Goal: Obtain resource: Obtain resource

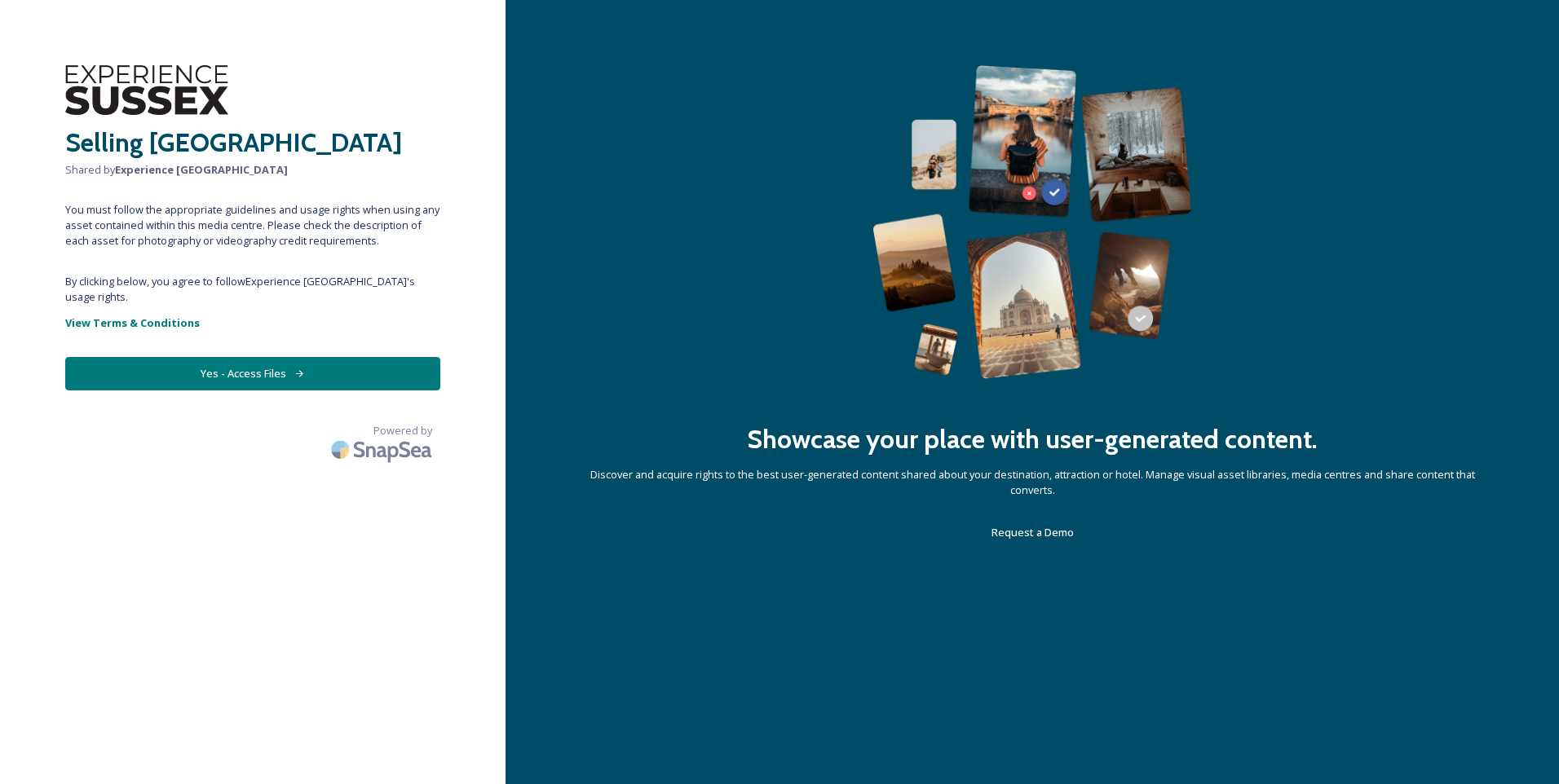
click at [242, 361] on button "Yes - Access Files" at bounding box center [253, 373] width 375 height 33
click at [302, 368] on icon at bounding box center [299, 373] width 10 height 10
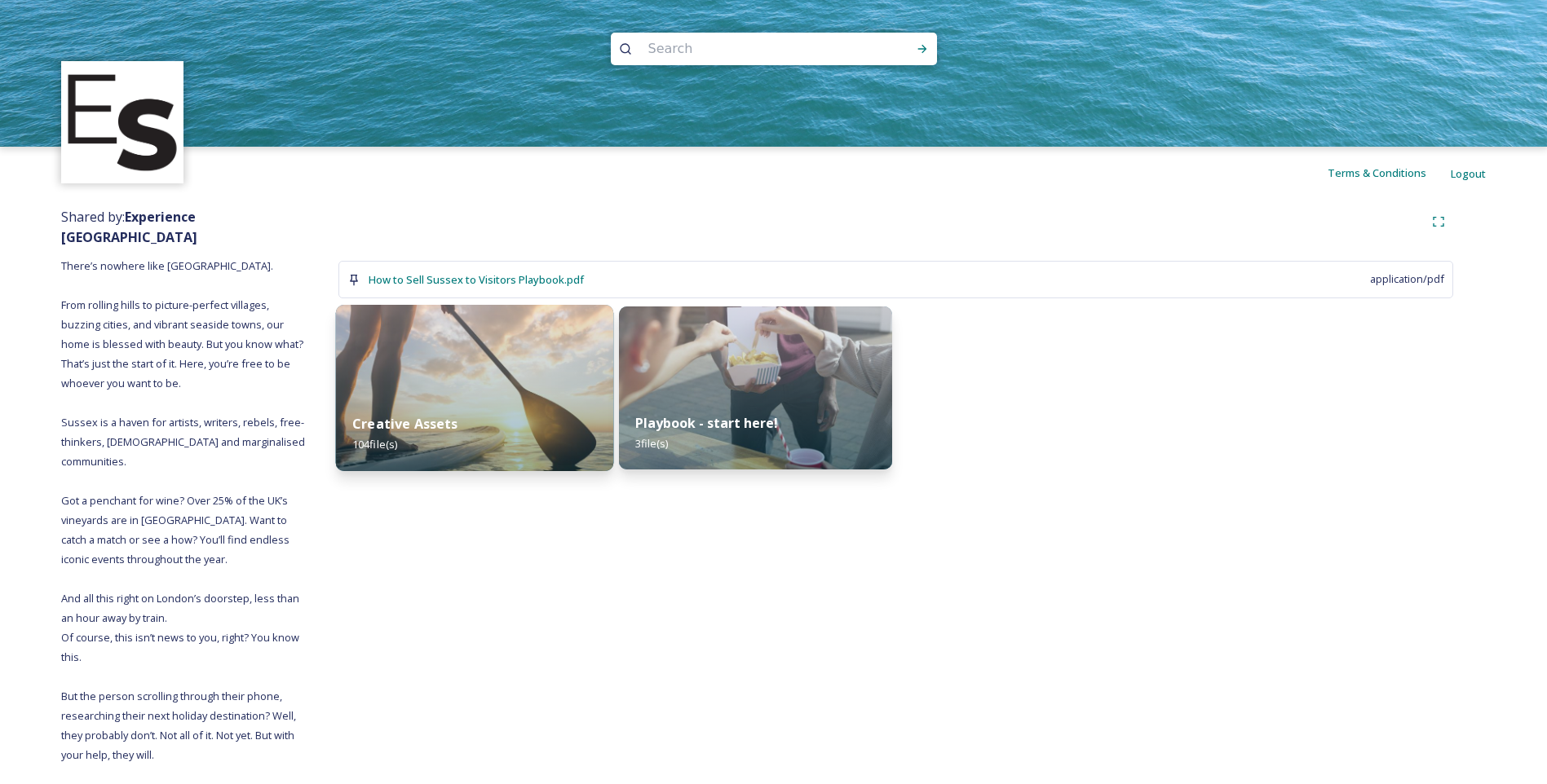
click at [446, 424] on strong "Creative Assets" at bounding box center [405, 423] width 106 height 18
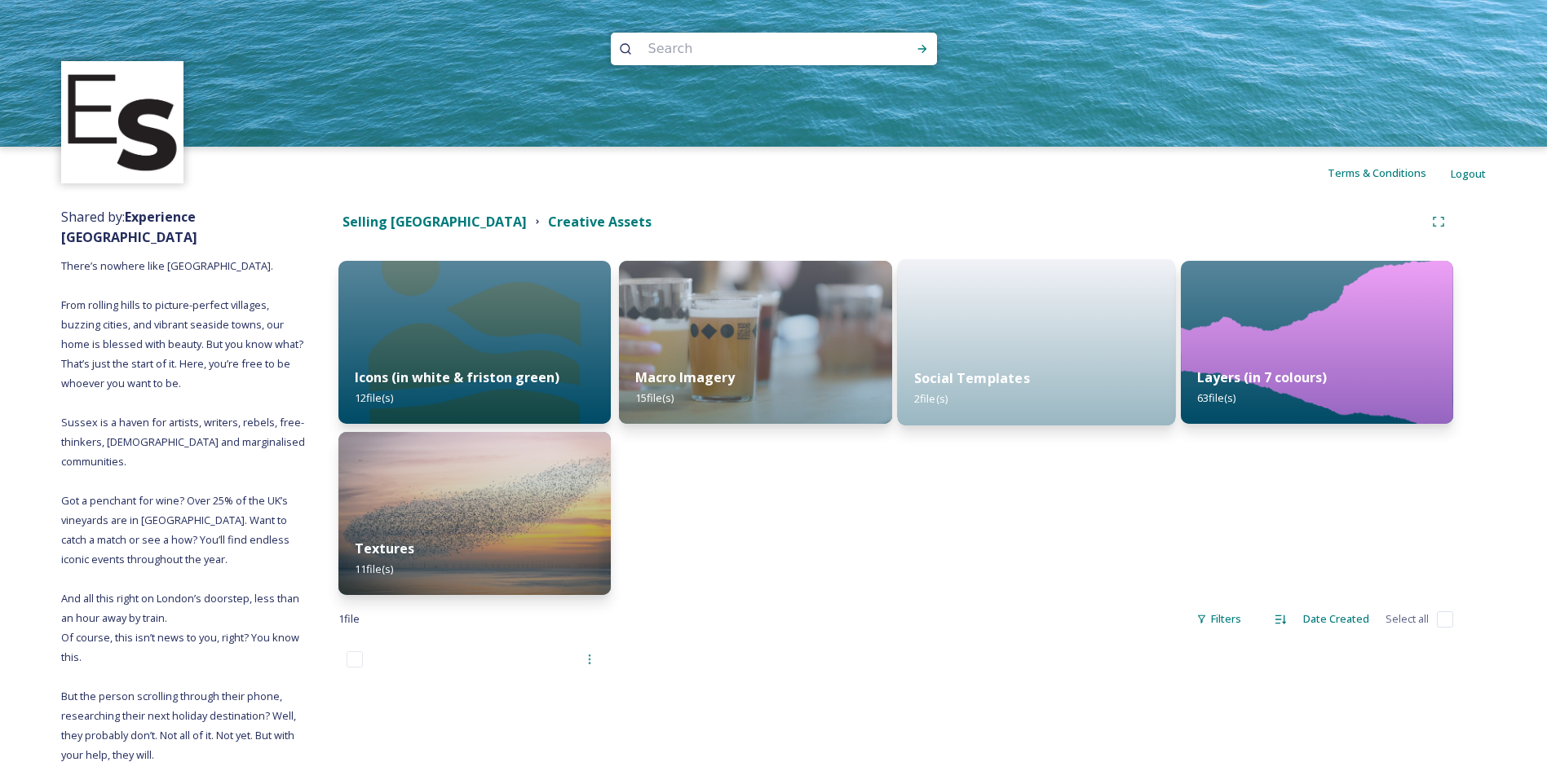
click at [997, 363] on div "Social Templates 2 file(s)" at bounding box center [1036, 388] width 279 height 74
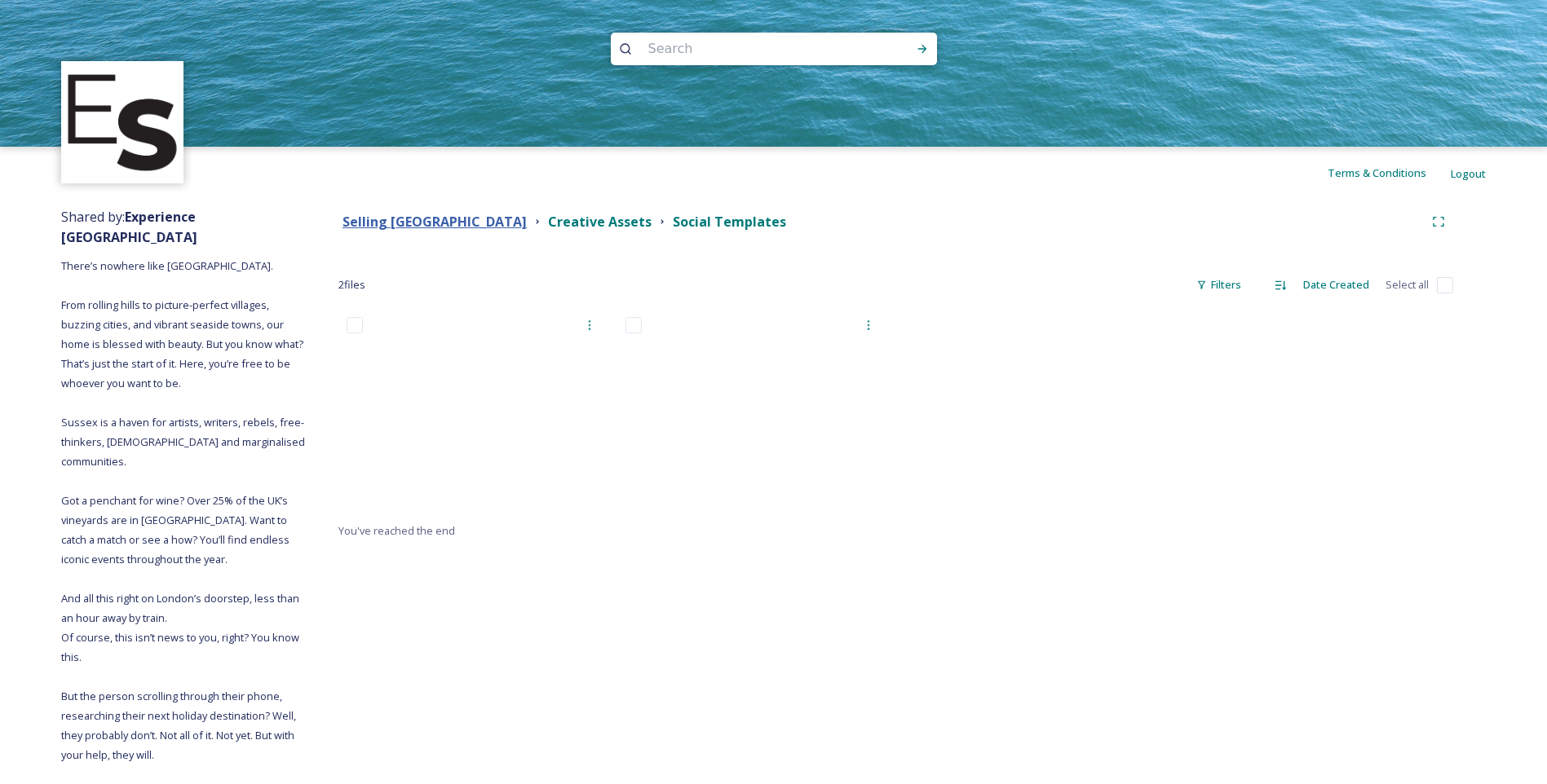
click at [407, 214] on strong "Selling [GEOGRAPHIC_DATA]" at bounding box center [435, 222] width 185 height 18
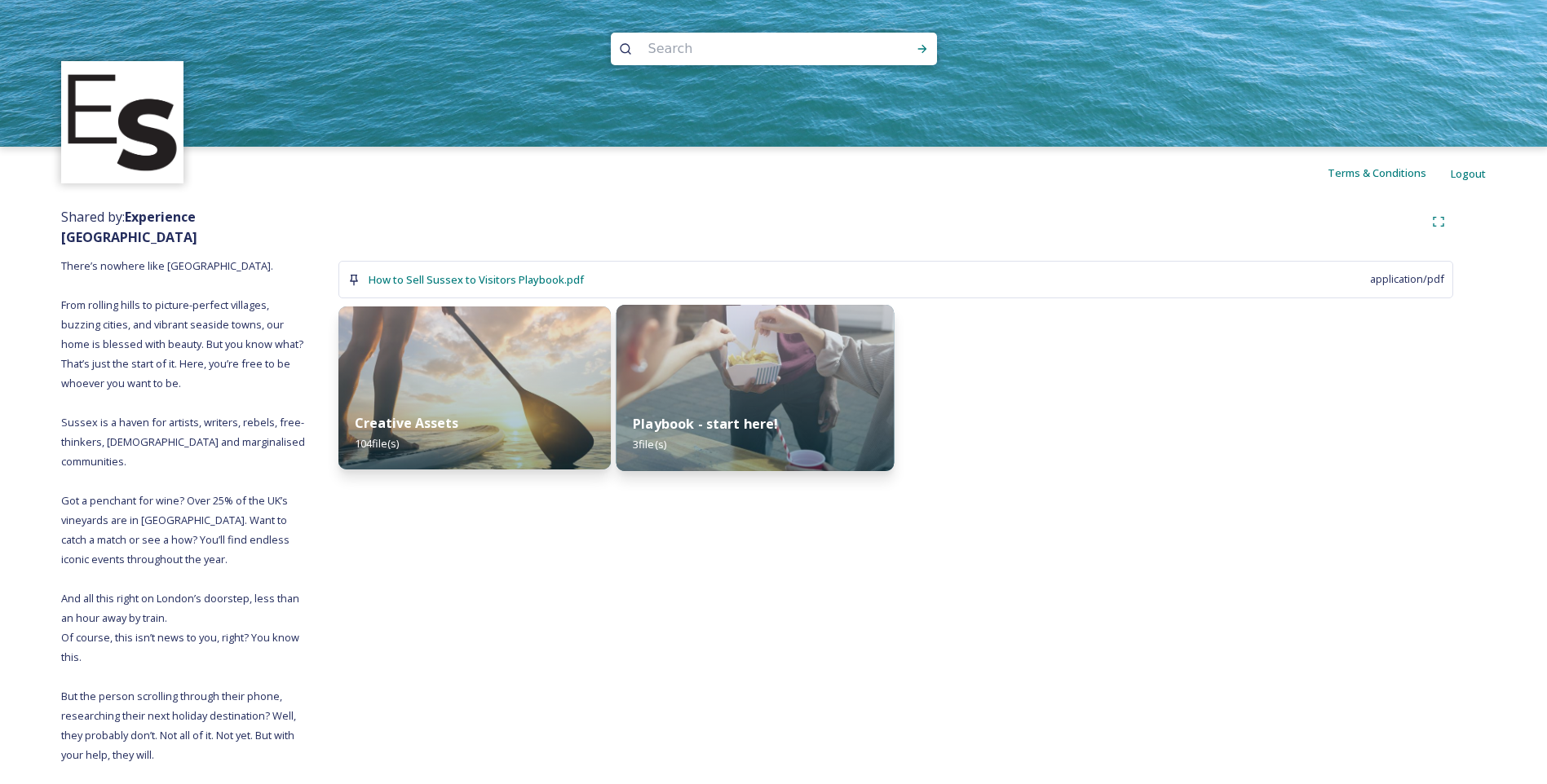
click at [872, 401] on div "Playbook - start here! 3 file(s)" at bounding box center [756, 434] width 279 height 74
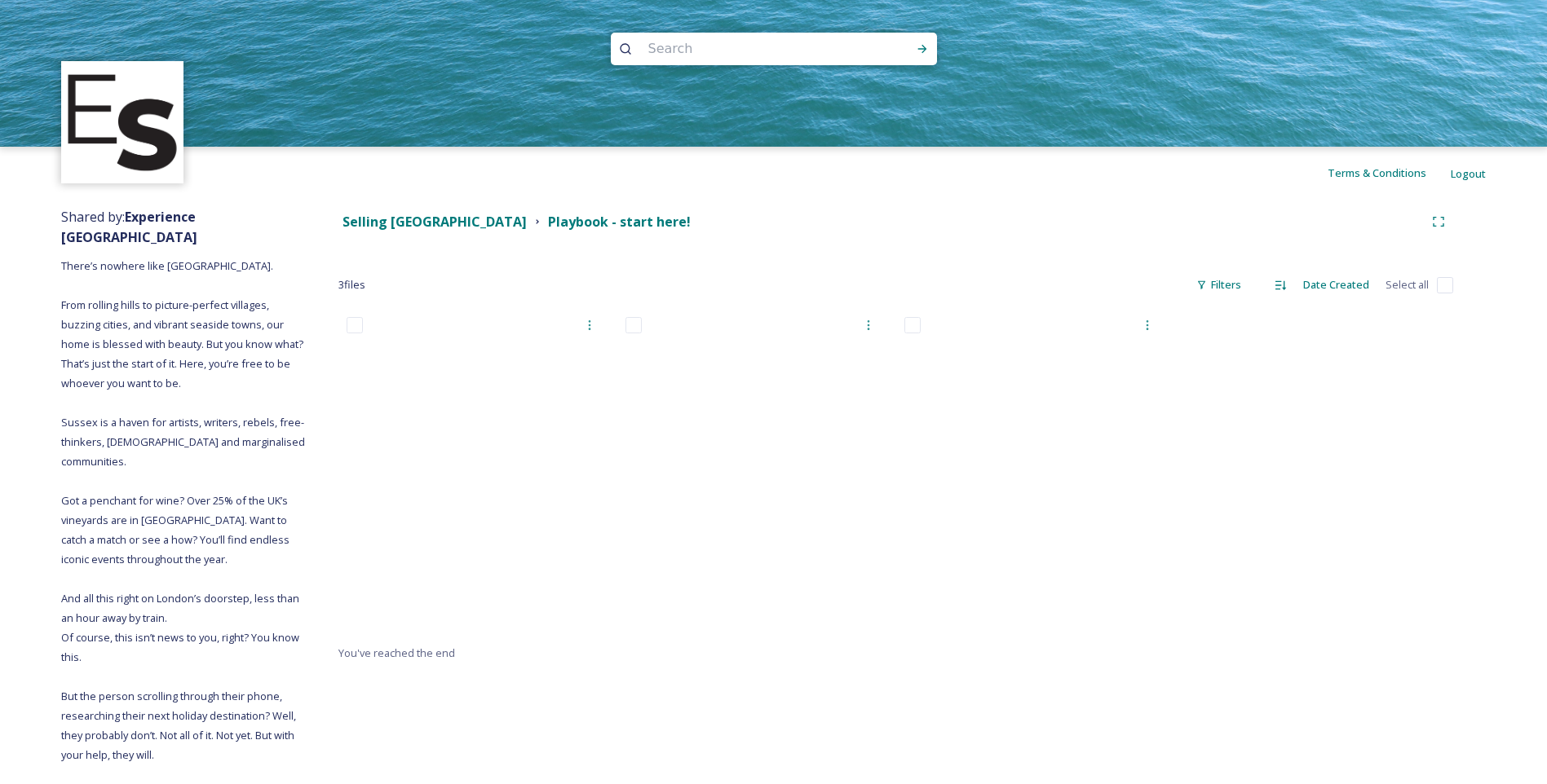
click at [723, 576] on div at bounding box center [757, 475] width 279 height 334
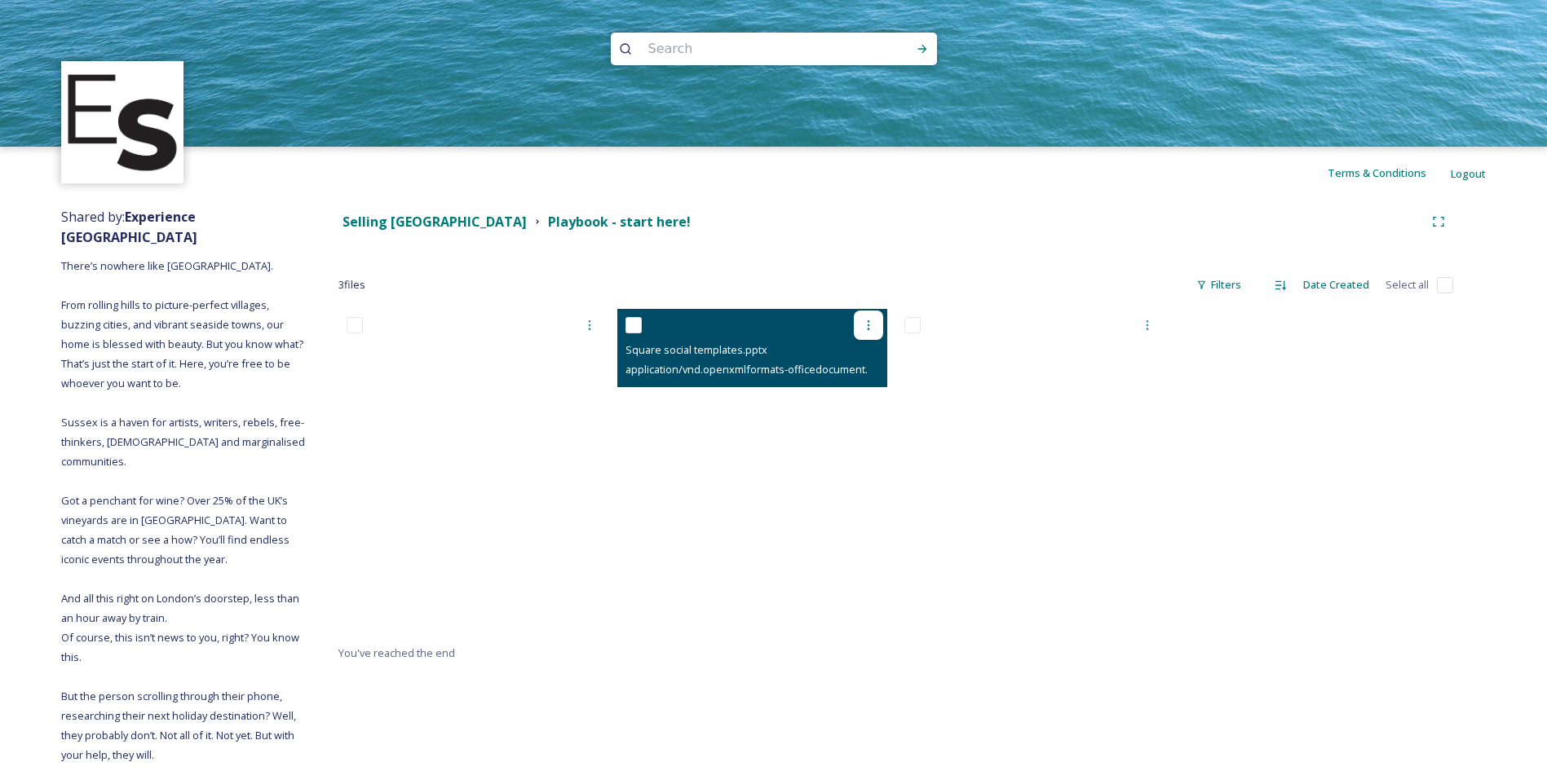
click at [868, 328] on icon at bounding box center [869, 326] width 13 height 13
click at [857, 362] on span "View File" at bounding box center [845, 361] width 43 height 15
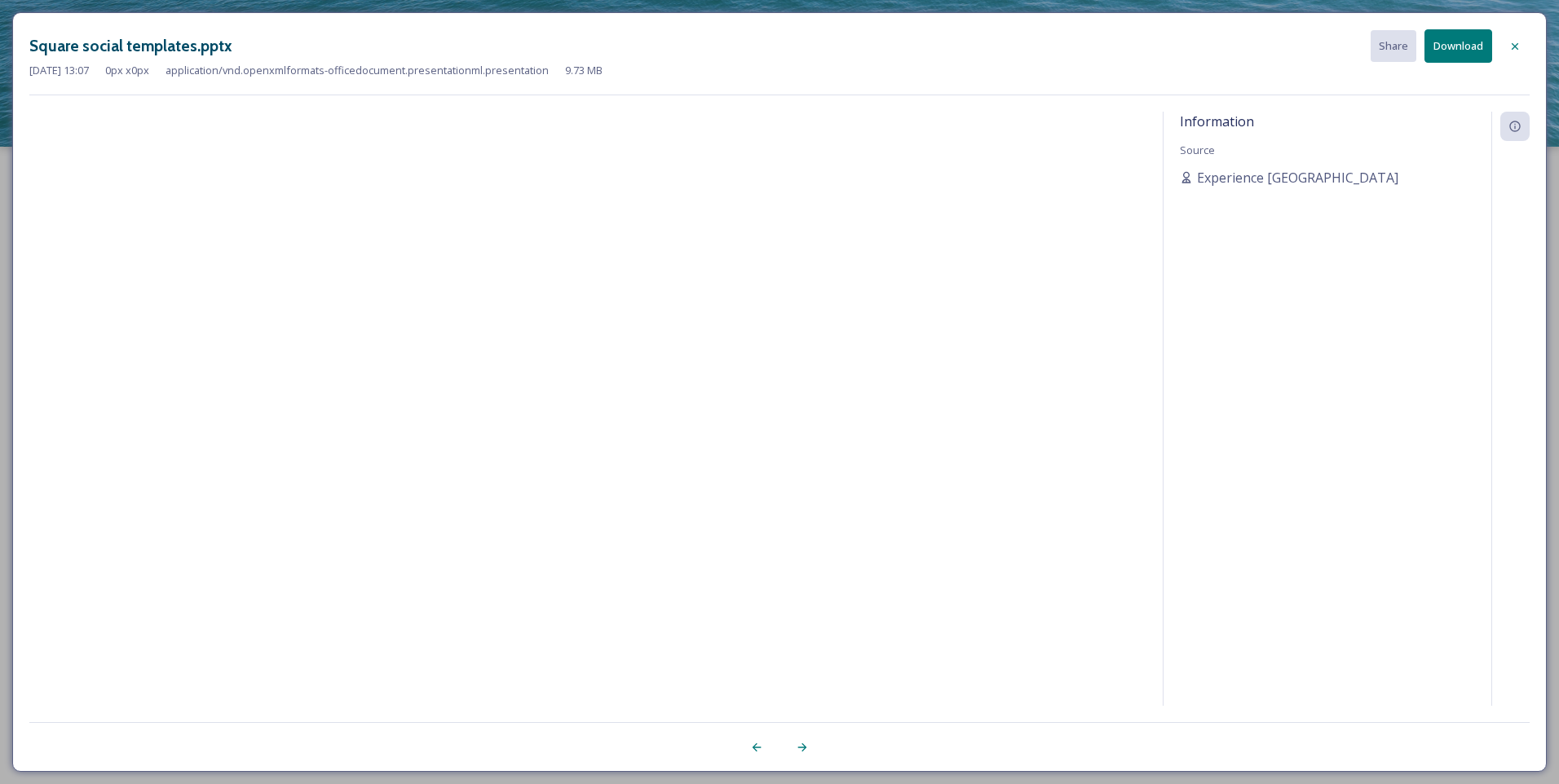
click at [804, 743] on icon at bounding box center [802, 748] width 13 height 13
click at [1519, 45] on icon at bounding box center [1515, 46] width 13 height 13
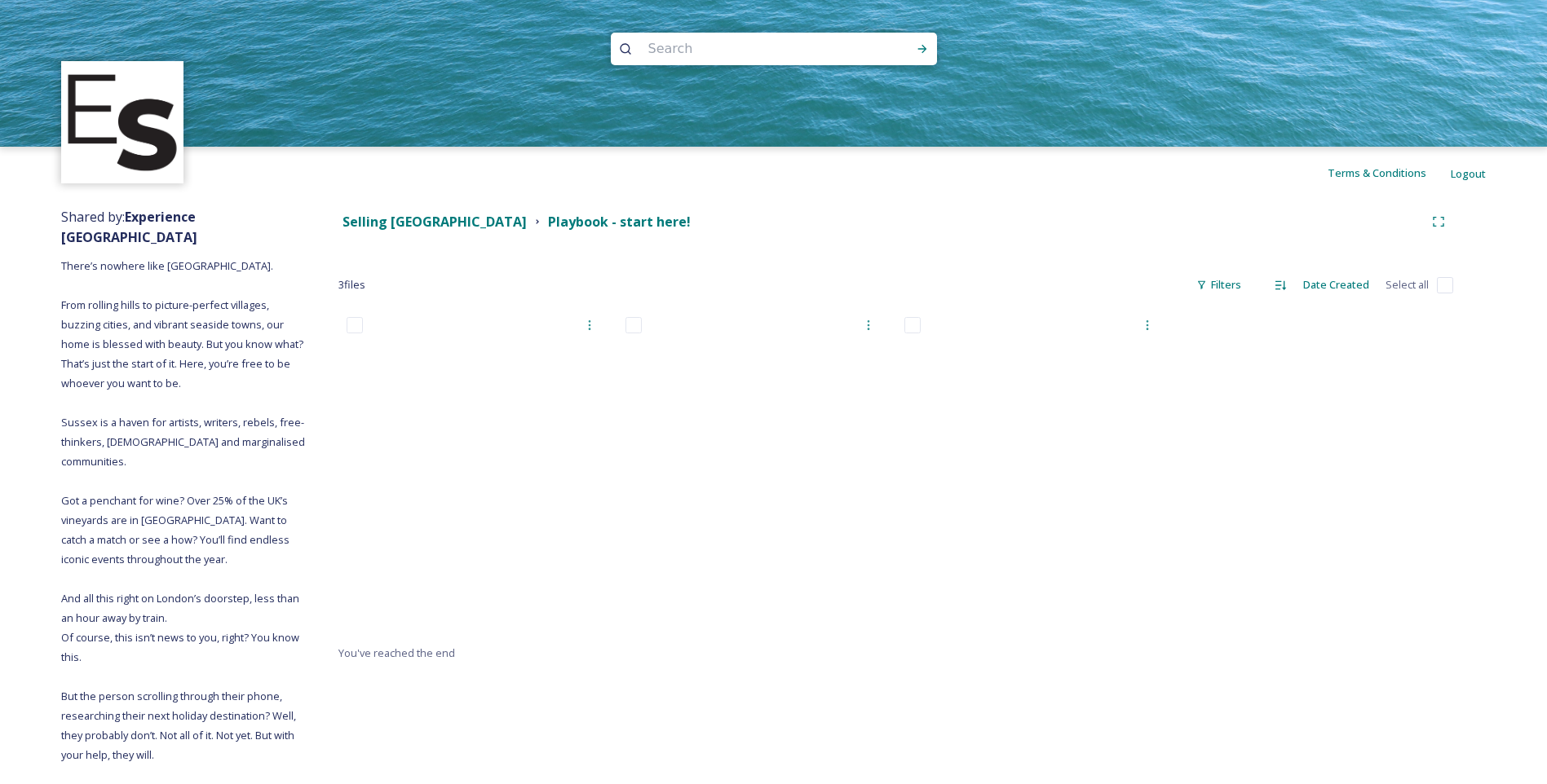
click at [644, 557] on div at bounding box center [757, 475] width 279 height 334
click at [406, 222] on strong "Selling [GEOGRAPHIC_DATA]" at bounding box center [435, 222] width 185 height 18
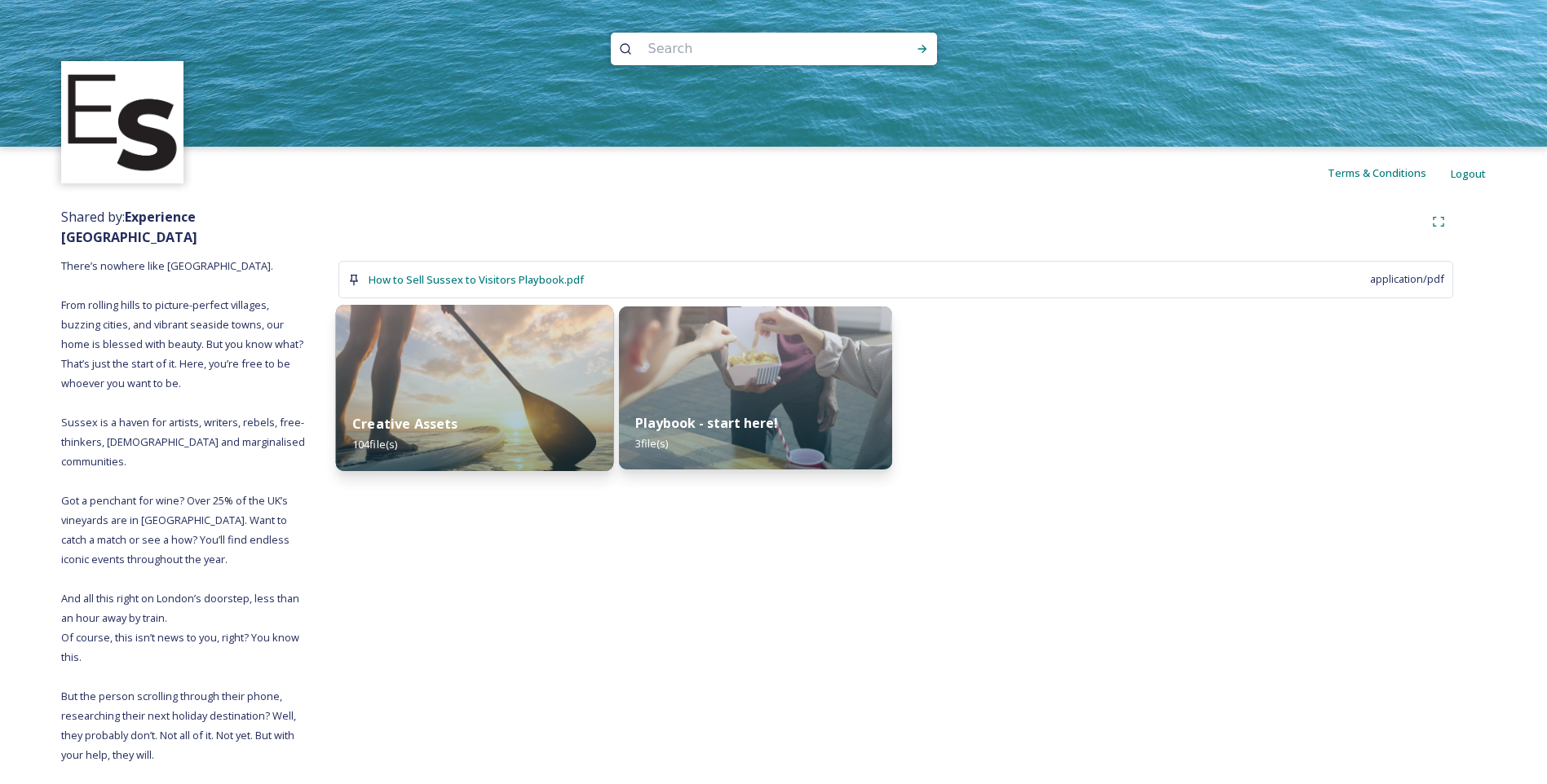
click at [399, 377] on img at bounding box center [476, 388] width 279 height 167
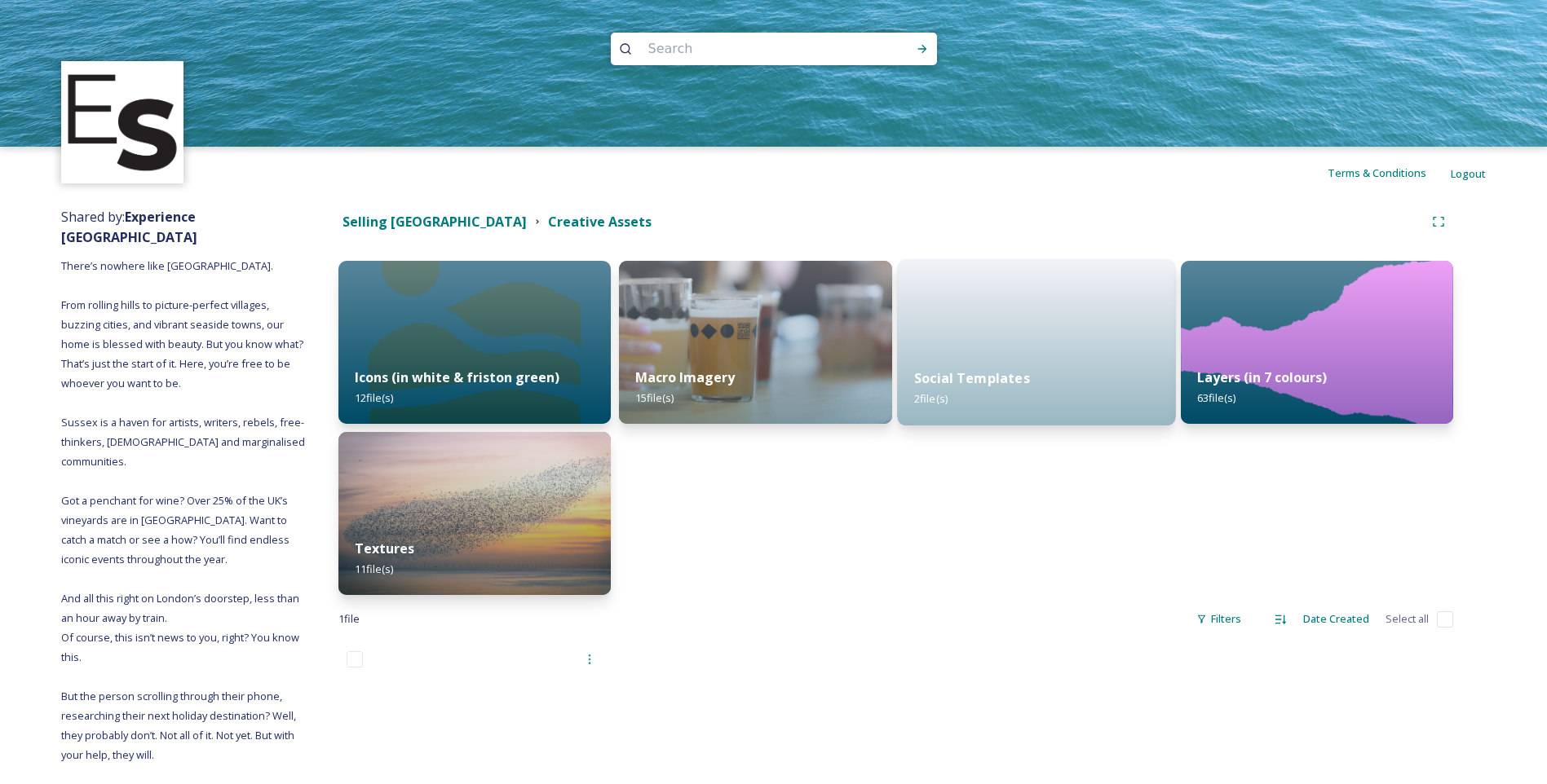
click at [919, 386] on strong "Social Templates" at bounding box center [972, 378] width 116 height 18
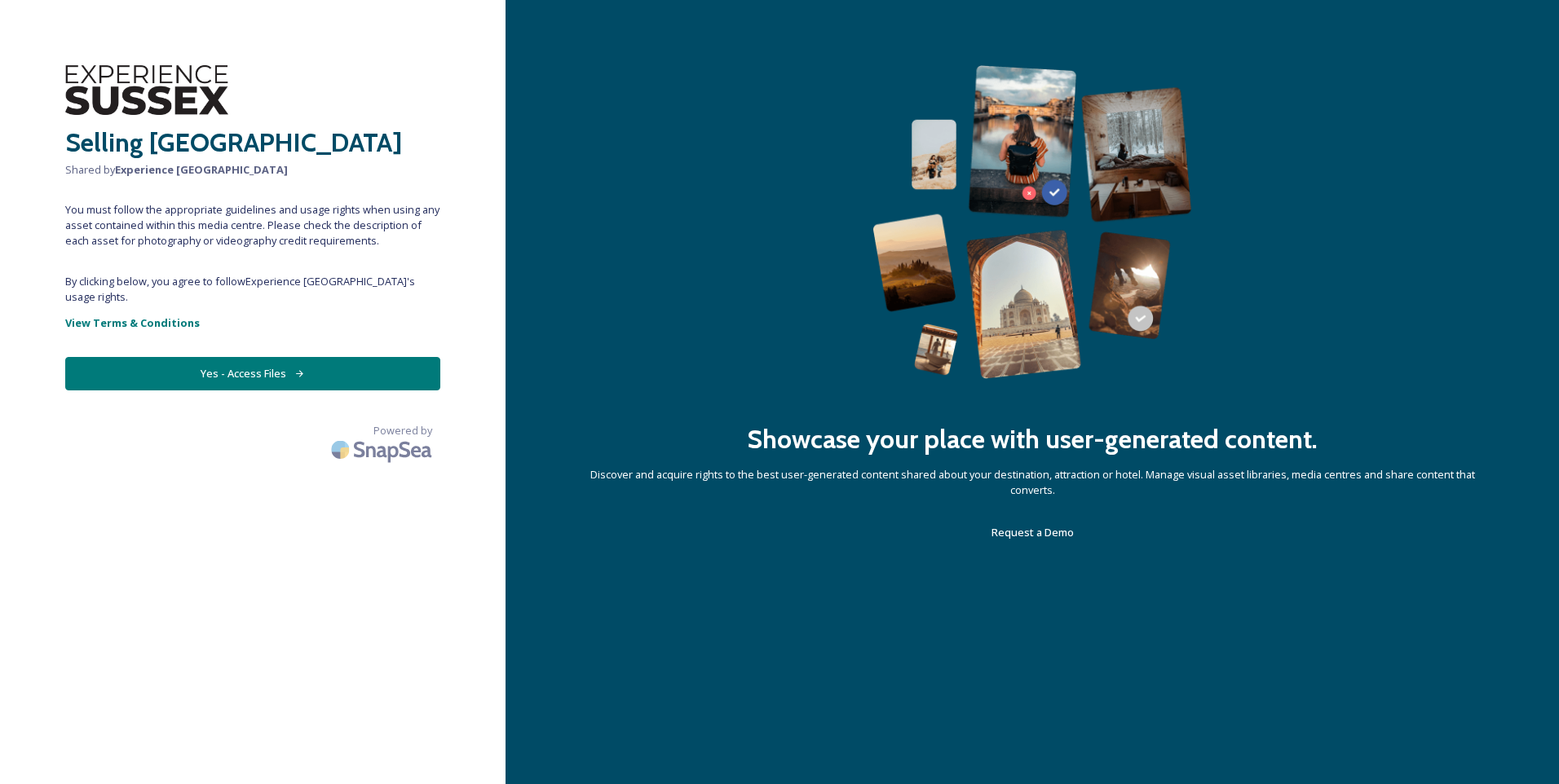
click at [199, 357] on button "Yes - Access Files" at bounding box center [253, 373] width 375 height 33
